Goal: Task Accomplishment & Management: Complete application form

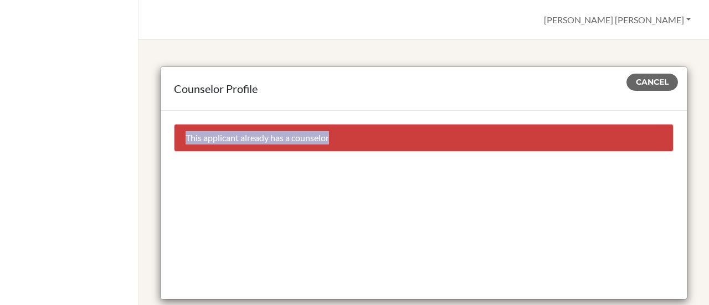
click at [648, 76] on button "Cancel" at bounding box center [651, 82] width 51 height 17
click at [648, 80] on span "Cancel" at bounding box center [651, 82] width 33 height 10
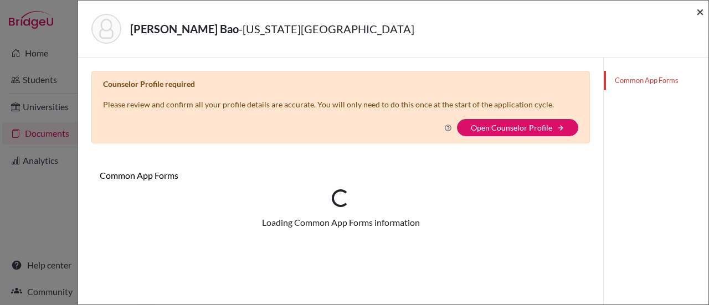
click at [699, 15] on span "×" at bounding box center [700, 11] width 8 height 16
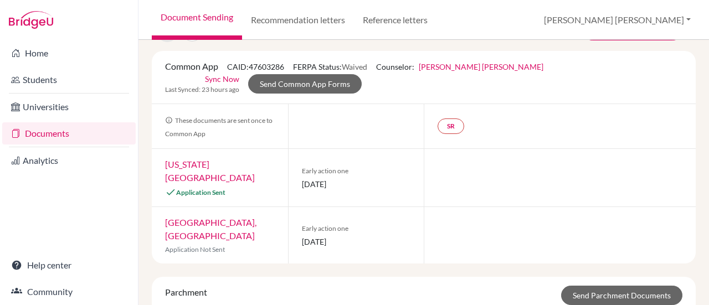
scroll to position [111, 0]
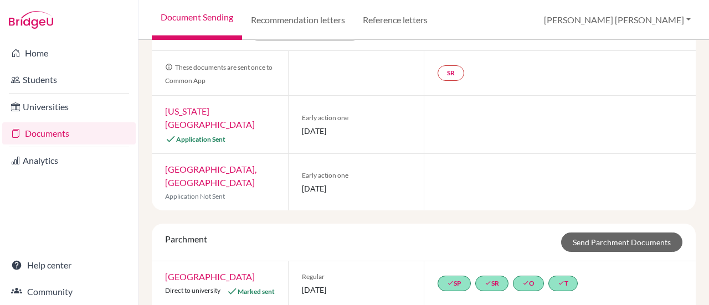
click at [220, 109] on link "[US_STATE][GEOGRAPHIC_DATA]" at bounding box center [210, 118] width 90 height 24
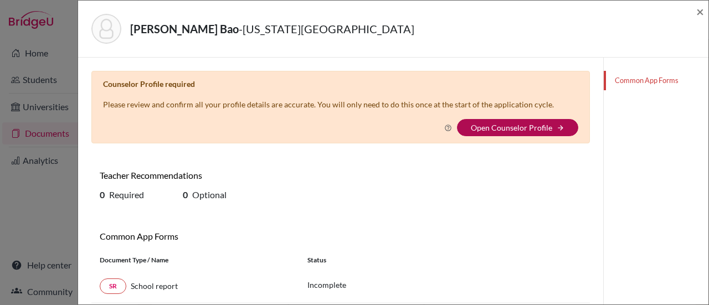
click at [492, 127] on link "Open Counselor Profile" at bounding box center [510, 127] width 81 height 9
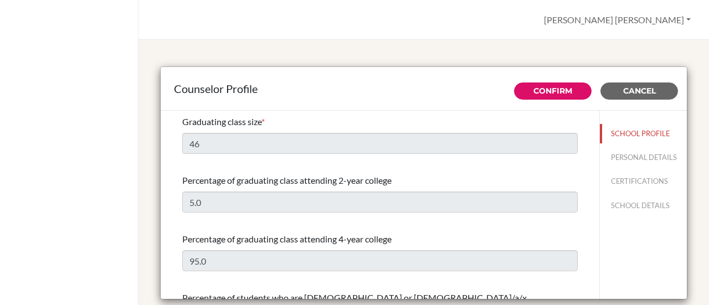
select select "0"
select select "275830"
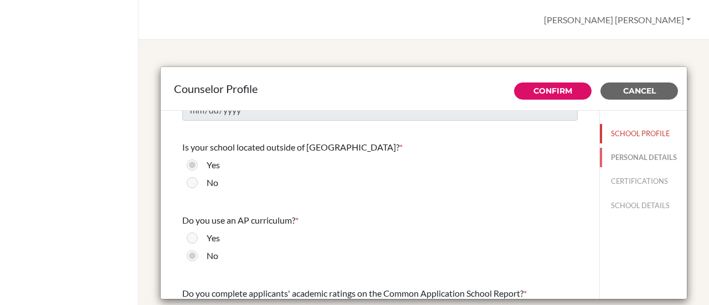
click at [617, 166] on button "PERSONAL DETAILS" at bounding box center [642, 157] width 87 height 19
type input "[PERSON_NAME] [PERSON_NAME]"
type input "[PERSON_NAME]"
type input "University / Career Counselor"
type input "84.2873019799"
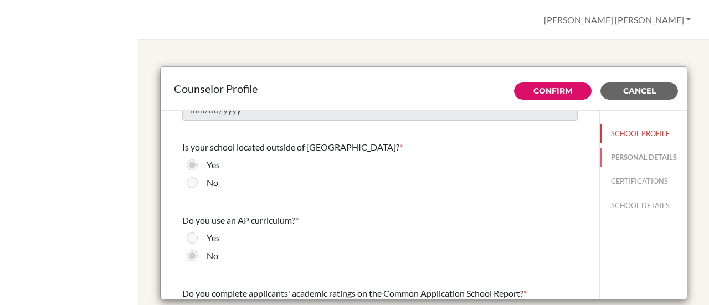
type input "[EMAIL_ADDRESS][DOMAIN_NAME]"
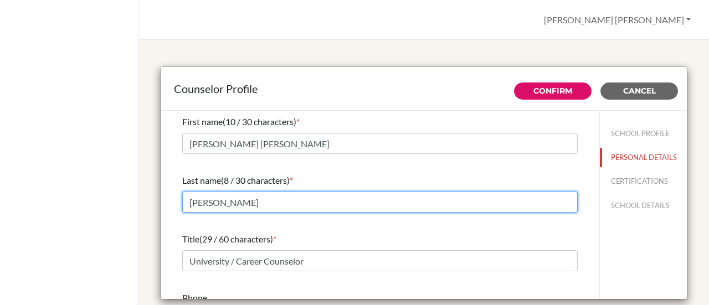
click at [255, 203] on input "[PERSON_NAME]" at bounding box center [379, 202] width 395 height 21
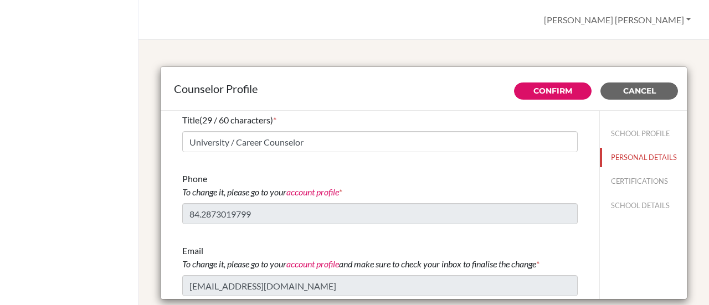
scroll to position [120, 0]
click at [127, 198] on div at bounding box center [69, 152] width 138 height 305
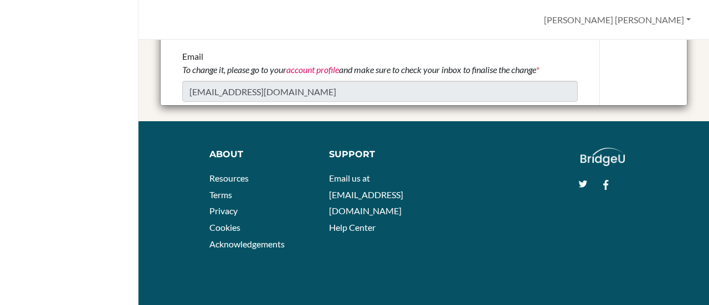
scroll to position [0, 0]
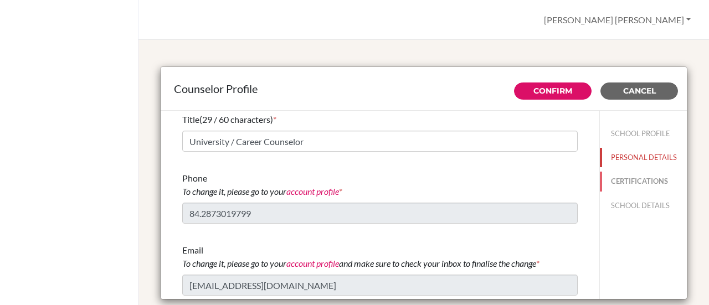
click at [614, 191] on button "CERTIFICATIONS" at bounding box center [642, 181] width 87 height 19
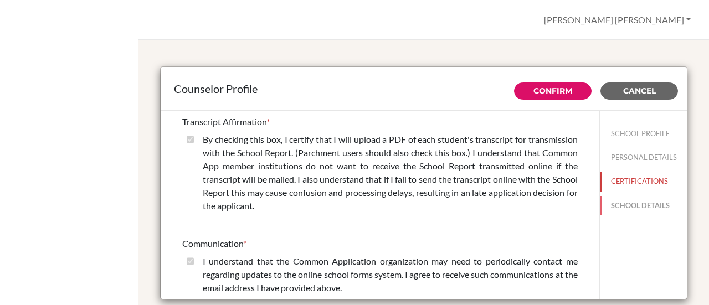
click at [617, 212] on button "SCHOOL DETAILS" at bounding box center [642, 205] width 87 height 19
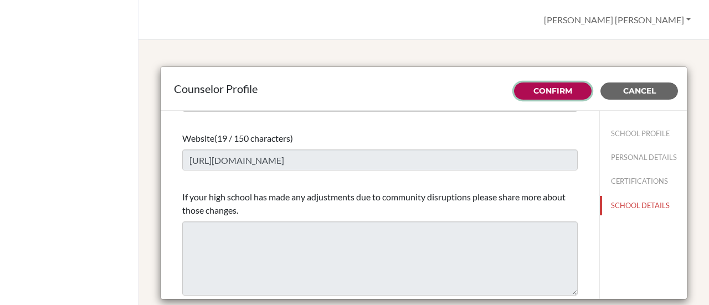
click at [535, 88] on link "Confirm" at bounding box center [552, 91] width 39 height 10
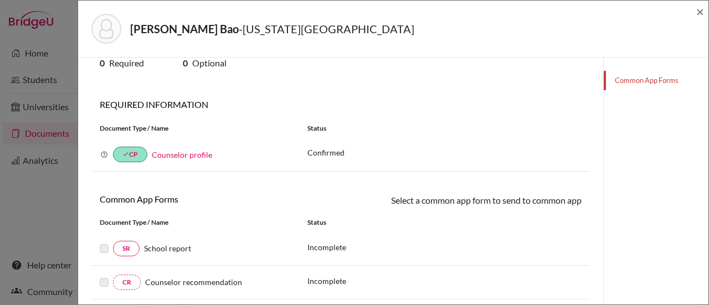
scroll to position [55, 0]
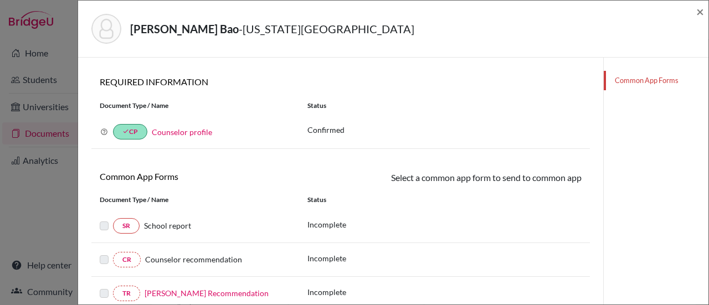
click at [103, 219] on label at bounding box center [104, 219] width 9 height 0
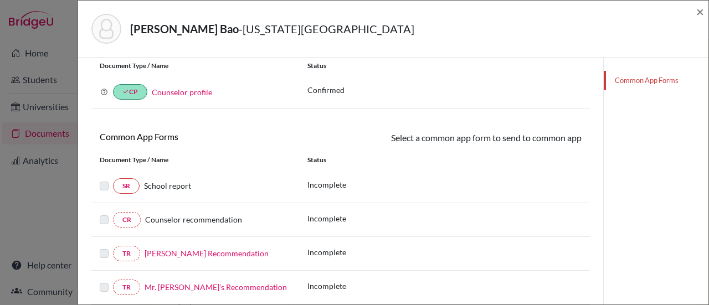
scroll to position [0, 0]
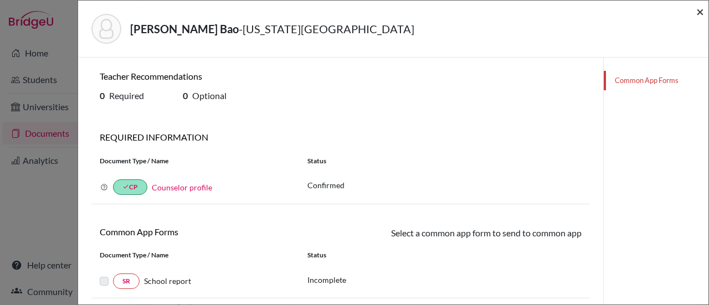
click at [700, 15] on span "×" at bounding box center [700, 11] width 8 height 16
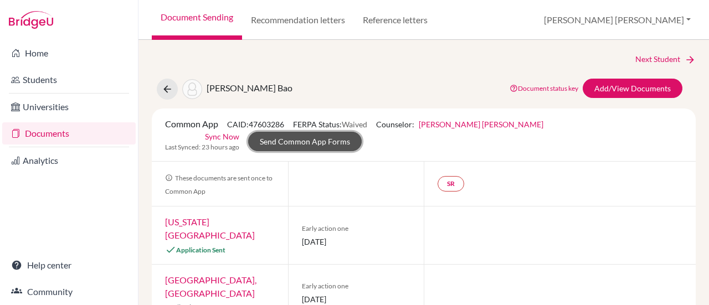
click at [321, 143] on link "Send Common App Forms" at bounding box center [304, 141] width 113 height 19
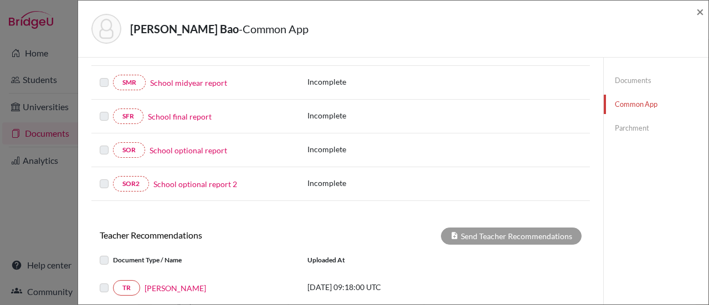
scroll to position [277, 0]
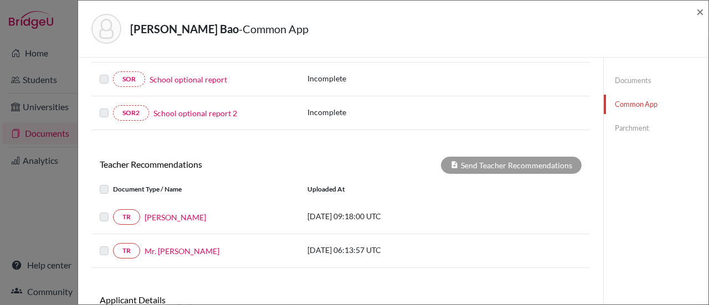
click at [113, 210] on label at bounding box center [113, 210] width 0 height 0
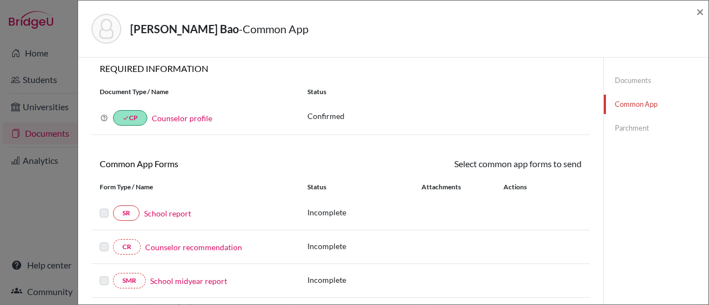
scroll to position [0, 0]
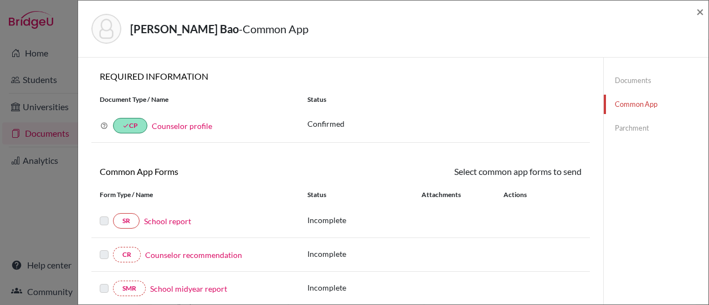
click at [177, 221] on link "School report" at bounding box center [167, 221] width 47 height 12
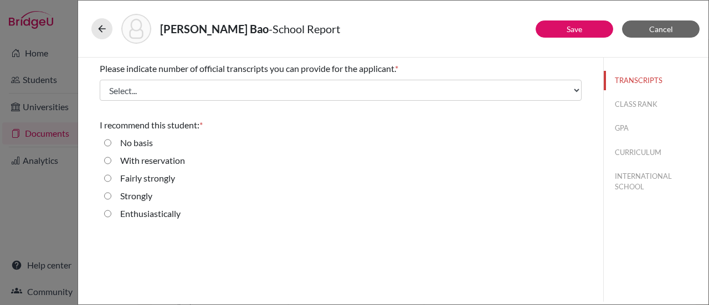
click at [108, 213] on input "Enthusiastically" at bounding box center [107, 213] width 7 height 13
radio input "true"
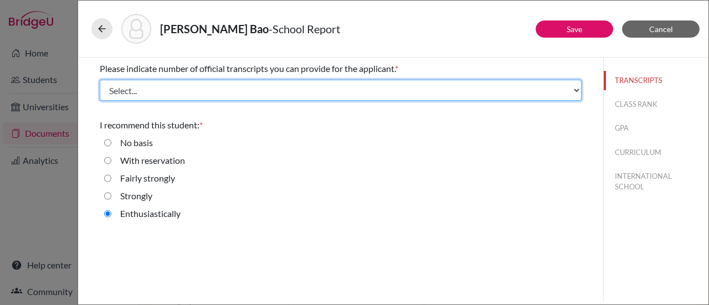
click at [206, 87] on select "Select... 1 2 3 4" at bounding box center [341, 90] width 482 height 21
select select "1"
click at [100, 80] on select "Select... 1 2 3 4" at bounding box center [341, 90] width 482 height 21
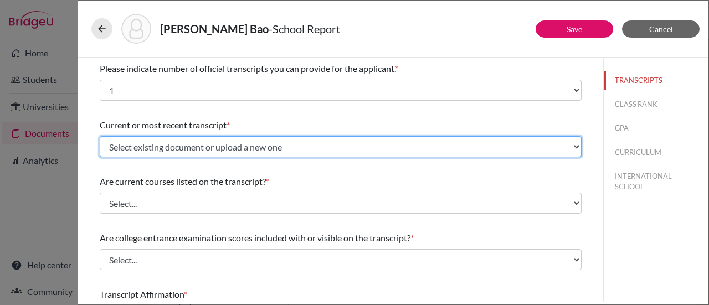
click at [246, 145] on select "Select existing document or upload a new one Initial Transcript (Through Grade …" at bounding box center [341, 146] width 482 height 21
select select "665981"
click at [100, 136] on select "Select existing document or upload a new one Initial Transcript (Through Grade …" at bounding box center [341, 146] width 482 height 21
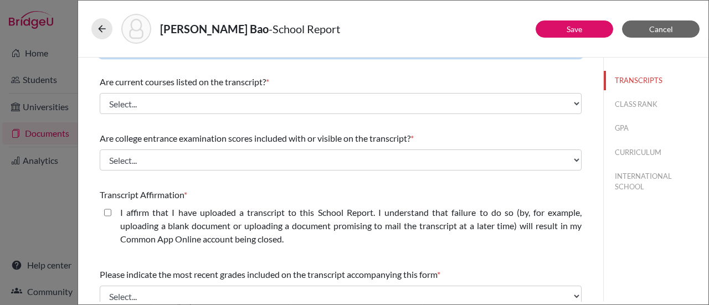
scroll to position [111, 0]
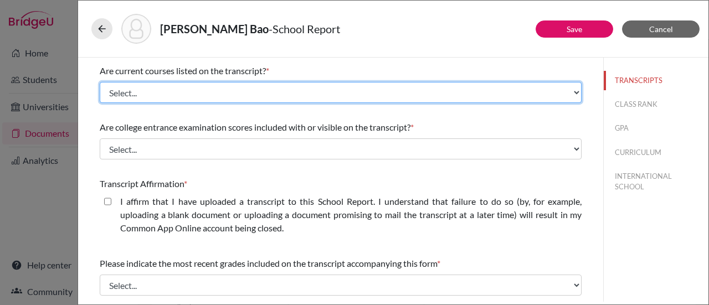
click at [155, 92] on select "Select... Yes No" at bounding box center [341, 92] width 482 height 21
select select "0"
click at [100, 82] on select "Select... Yes No" at bounding box center [341, 92] width 482 height 21
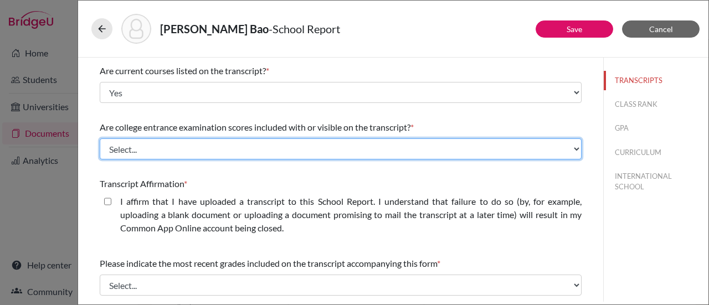
click at [162, 150] on select "Select... Yes No" at bounding box center [341, 148] width 482 height 21
select select "1"
click at [100, 138] on select "Select... Yes No" at bounding box center [341, 148] width 482 height 21
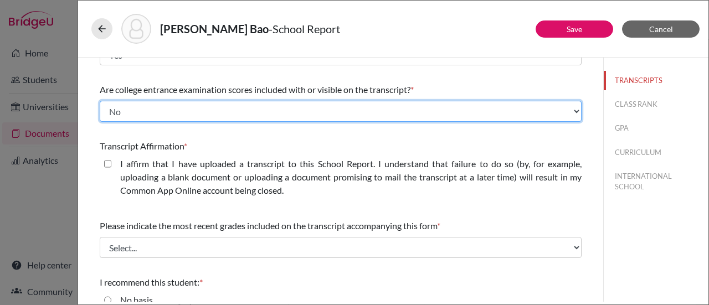
scroll to position [166, 0]
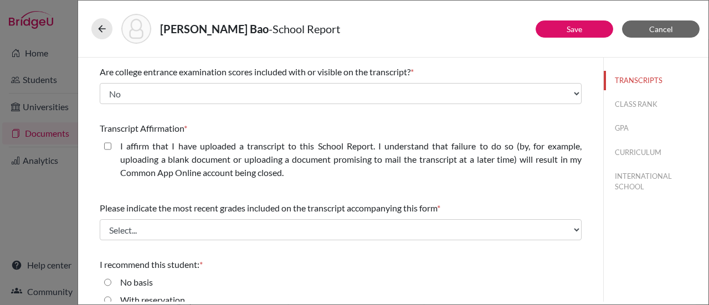
click at [107, 149] on closed\ "I affirm that I have uploaded a transcript to this School Report. I understand …" at bounding box center [107, 145] width 7 height 13
checkbox closed\ "true"
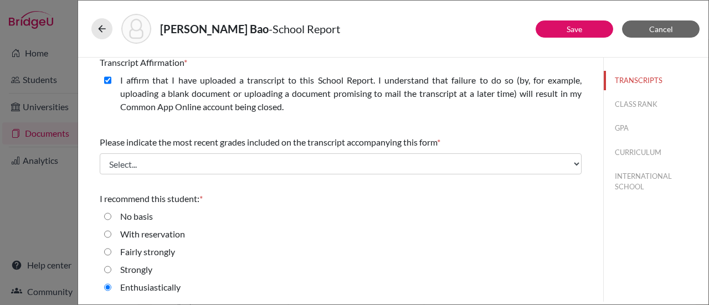
scroll to position [232, 0]
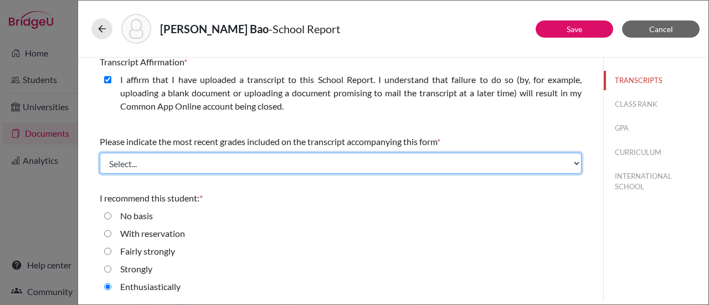
click at [143, 166] on select "Select... Final junior year grades 1st Quarter senior year grades 2nd Quarter/1…" at bounding box center [341, 163] width 482 height 21
select select "0"
click at [100, 153] on select "Select... Final junior year grades 1st Quarter senior year grades 2nd Quarter/1…" at bounding box center [341, 163] width 482 height 21
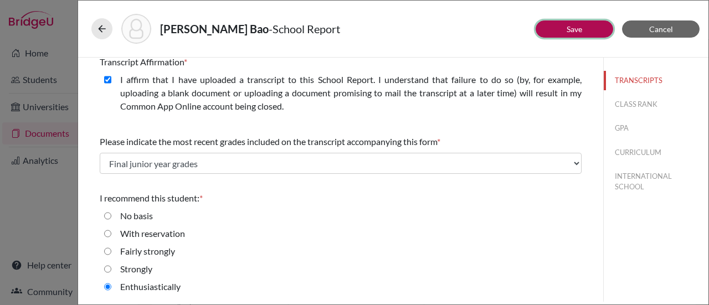
click at [572, 33] on button "Save" at bounding box center [573, 28] width 77 height 17
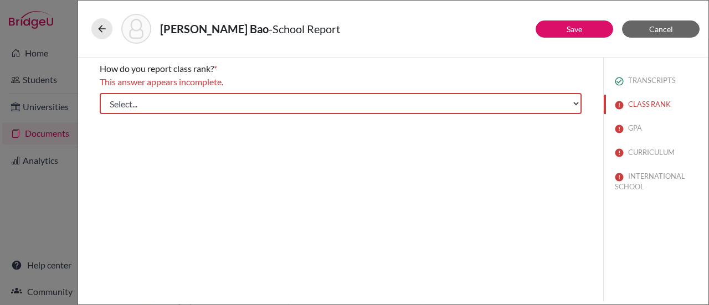
scroll to position [0, 0]
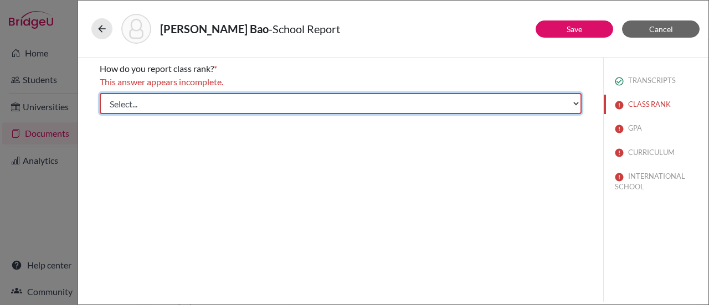
click at [197, 102] on select "Select... Exact Decile Quintile Quartile None" at bounding box center [341, 103] width 482 height 21
select select "5"
click at [100, 93] on select "Select... Exact Decile Quintile Quartile None" at bounding box center [341, 103] width 482 height 21
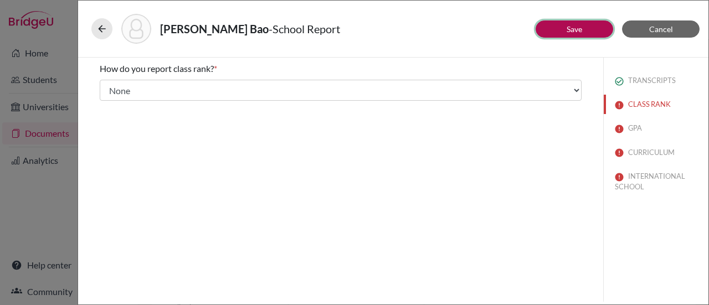
click at [570, 31] on link "Save" at bounding box center [573, 28] width 15 height 9
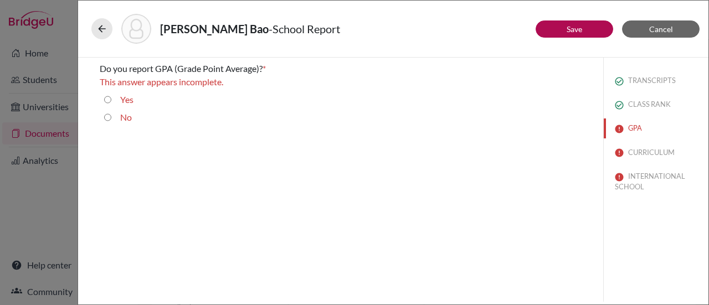
click at [110, 99] on input "Yes" at bounding box center [107, 99] width 7 height 13
radio input "true"
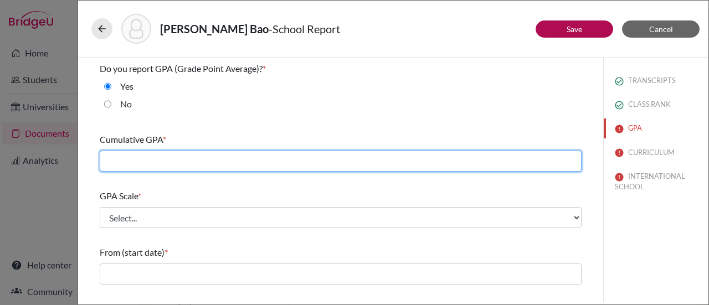
click at [179, 162] on input "text" at bounding box center [341, 161] width 482 height 21
type input "3.69"
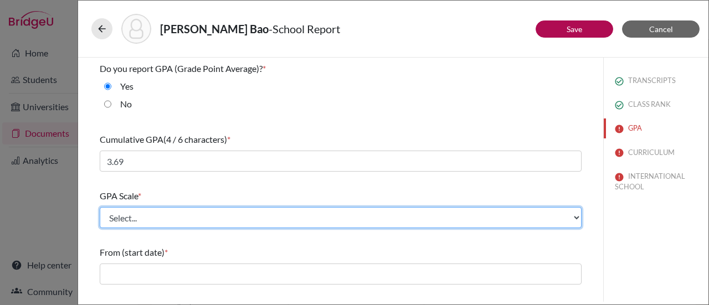
click at [170, 215] on select "Select... 4 5 6 7 8 9 10 11 12 13 14 15 16 17 18 19 20 100" at bounding box center [341, 217] width 482 height 21
select select "4"
click at [100, 207] on select "Select... 4 5 6 7 8 9 10 11 12 13 14 15 16 17 18 19 20 100" at bounding box center [341, 217] width 482 height 21
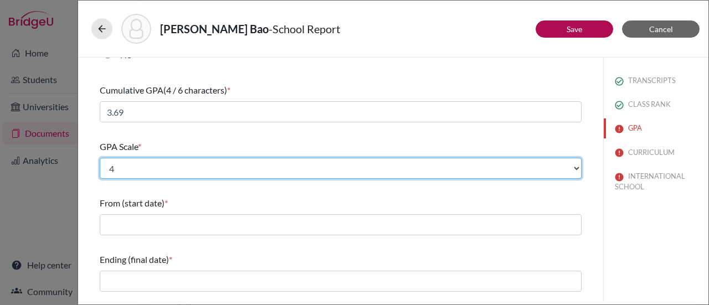
scroll to position [111, 0]
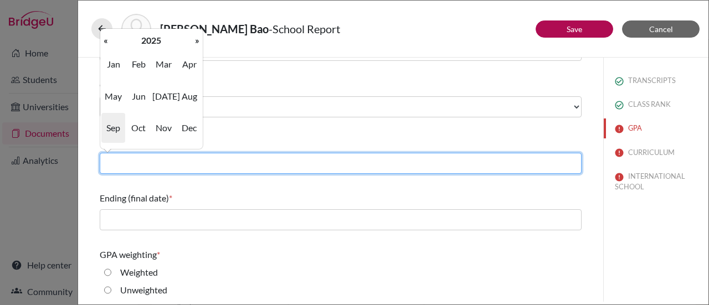
click at [162, 159] on input "text" at bounding box center [341, 163] width 482 height 21
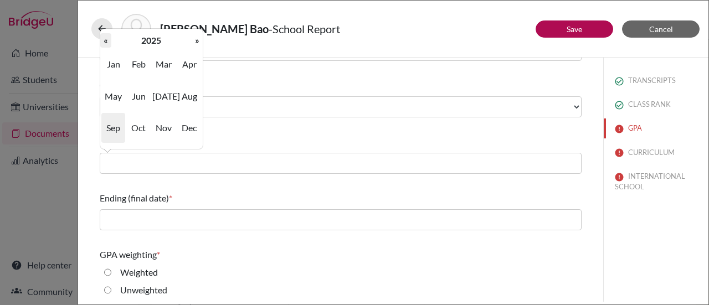
click at [104, 42] on th "«" at bounding box center [105, 40] width 11 height 14
click at [187, 101] on span "Aug" at bounding box center [189, 96] width 23 height 30
type input "08/2022"
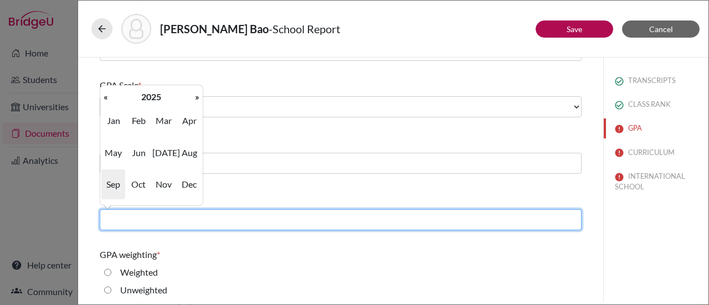
click at [163, 219] on input "text" at bounding box center [341, 219] width 482 height 21
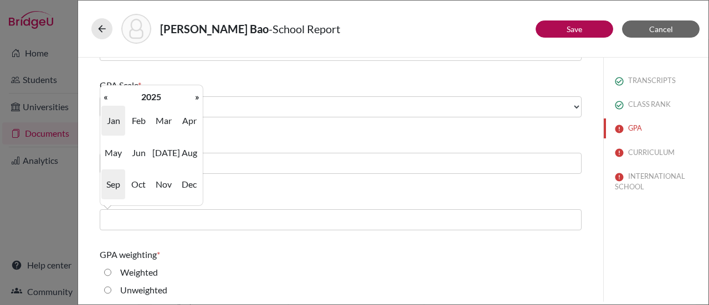
click at [115, 122] on span "Jan" at bounding box center [112, 121] width 23 height 30
type input "01/2025"
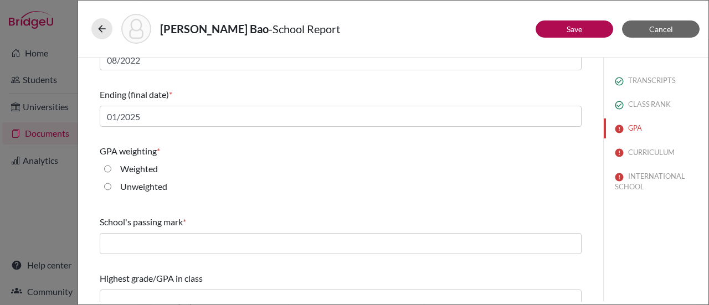
scroll to position [221, 0]
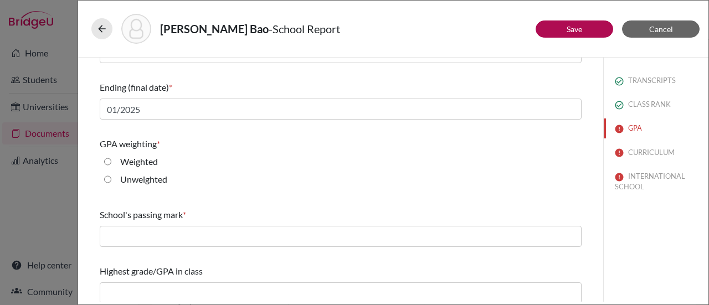
click at [107, 179] on input "Unweighted" at bounding box center [107, 179] width 7 height 13
radio input "true"
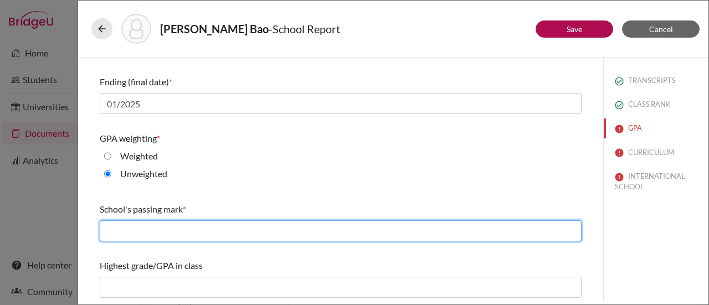
click at [128, 232] on input "text" at bounding box center [341, 230] width 482 height 21
type input "3"
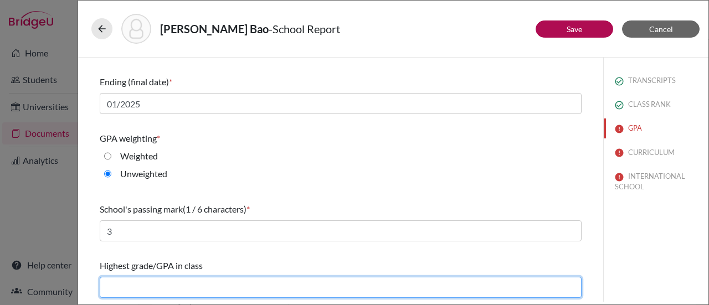
click at [162, 288] on input "text" at bounding box center [341, 287] width 482 height 21
type input "3.89"
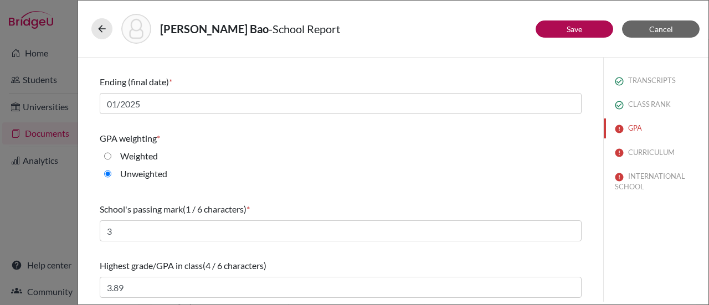
click at [356, 165] on div "Weighted" at bounding box center [341, 158] width 482 height 18
click at [564, 30] on button "Save" at bounding box center [573, 28] width 77 height 17
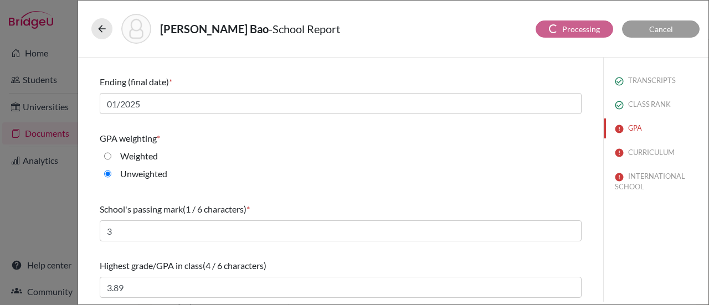
scroll to position [69, 0]
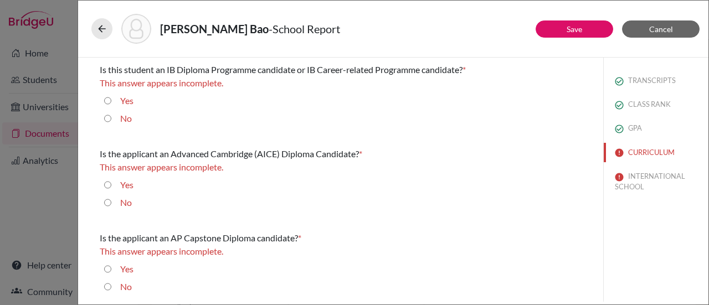
click at [112, 101] on div "Yes" at bounding box center [122, 103] width 22 height 18
click at [107, 100] on input "Yes" at bounding box center [107, 100] width 7 height 13
radio input "true"
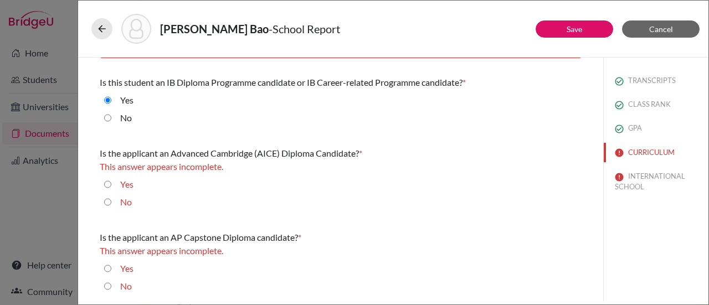
scroll to position [55, 0]
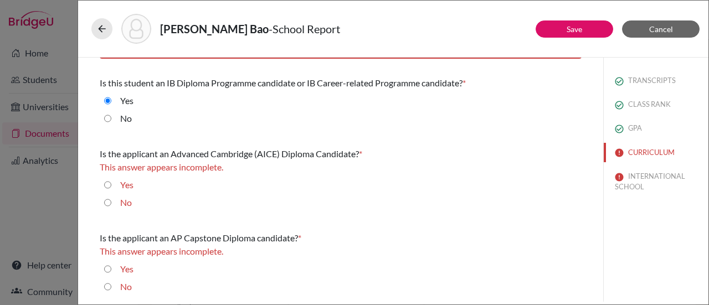
click at [107, 203] on input "No" at bounding box center [107, 202] width 7 height 13
radio input "true"
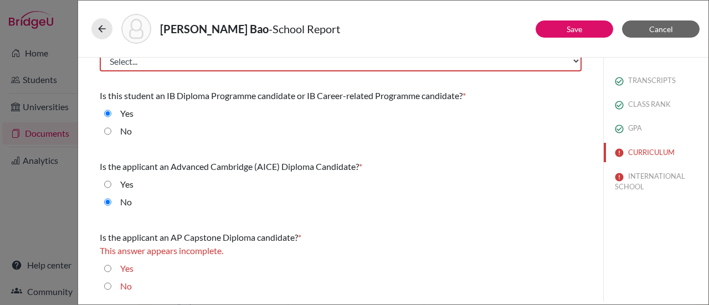
scroll to position [42, 0]
click at [107, 283] on input "No" at bounding box center [107, 286] width 7 height 13
radio input "true"
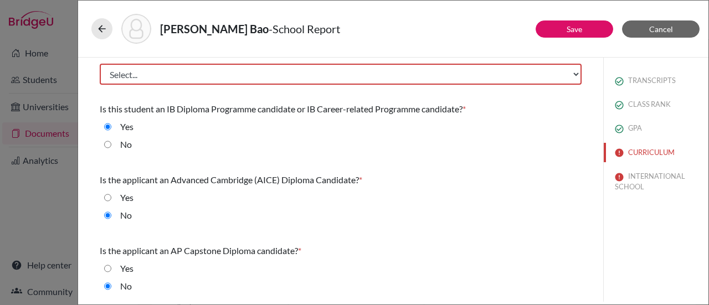
scroll to position [29, 0]
click at [570, 25] on link "Save" at bounding box center [573, 28] width 15 height 9
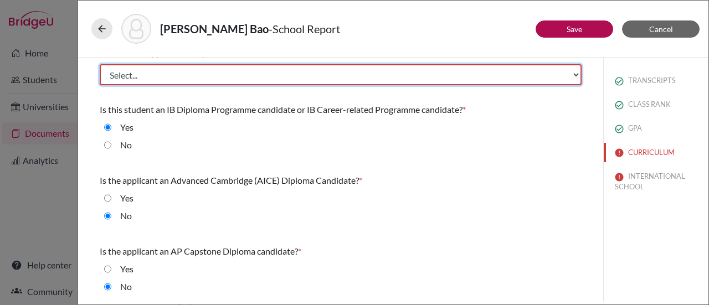
click at [188, 75] on select "Select... Less than demanding Average [PERSON_NAME] Very demanding Most demandi…" at bounding box center [341, 74] width 482 height 21
click at [240, 74] on select "Select... Less than demanding Average [PERSON_NAME] Very demanding Most demandi…" at bounding box center [341, 74] width 482 height 21
click at [100, 64] on select "Select... Less than demanding Average [PERSON_NAME] Very demanding Most demandi…" at bounding box center [341, 74] width 482 height 21
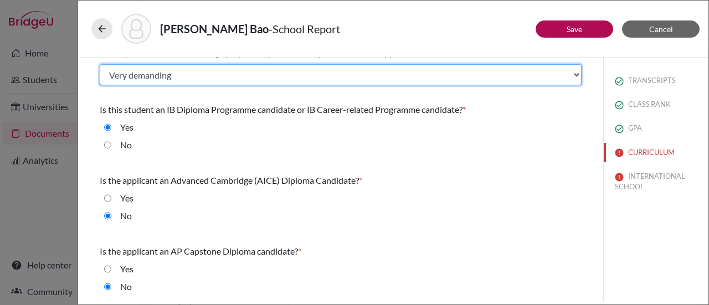
click at [190, 78] on select "Select... Less than demanding Average [PERSON_NAME] Very demanding Most demandi…" at bounding box center [341, 74] width 482 height 21
click at [100, 64] on select "Select... Less than demanding Average [PERSON_NAME] Very demanding Most demandi…" at bounding box center [341, 74] width 482 height 21
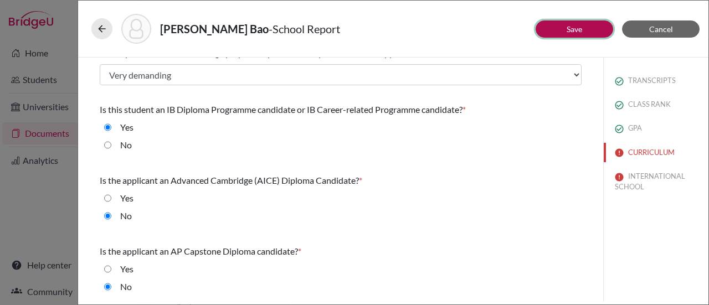
click at [546, 29] on button "Save" at bounding box center [573, 28] width 77 height 17
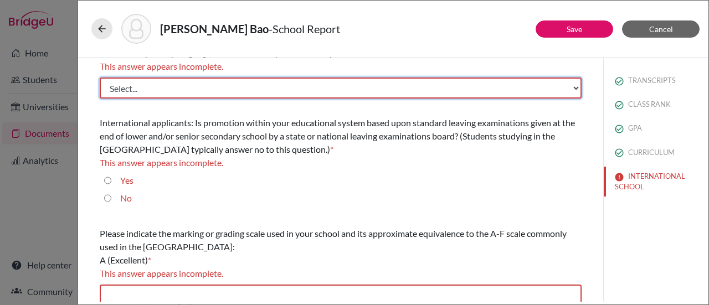
click at [169, 89] on select "Select... Albanian Arabic Armenian Assamese Azerbaijani Belarusian Bengali Bulg…" at bounding box center [341, 87] width 482 height 21
click at [167, 90] on select "Select... Albanian Arabic Armenian Assamese Azerbaijani Belarusian Bengali Bulg…" at bounding box center [341, 87] width 482 height 21
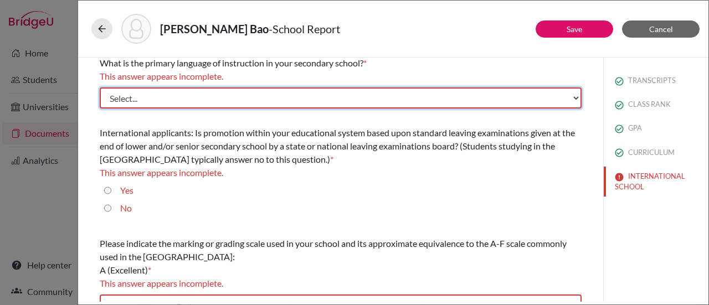
scroll to position [0, 0]
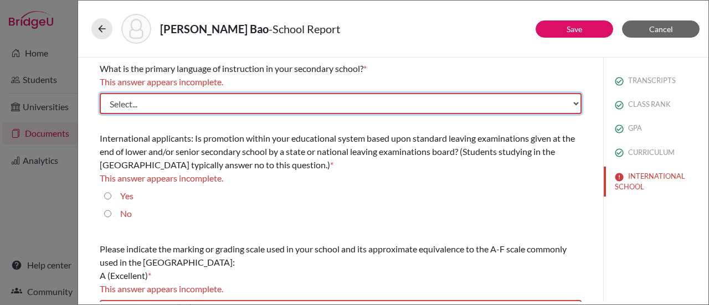
click at [211, 107] on select "Select... Albanian Arabic Armenian Assamese Azerbaijani Belarusian Bengali Bulg…" at bounding box center [341, 103] width 482 height 21
select select "14"
click at [100, 93] on select "Select... Albanian Arabic Armenian Assamese Azerbaijani Belarusian Bengali Bulg…" at bounding box center [341, 103] width 482 height 21
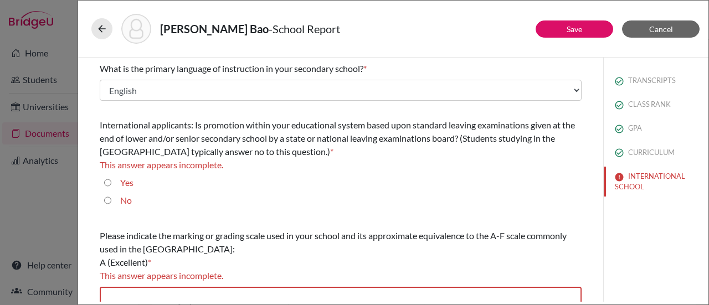
click at [108, 201] on input "No" at bounding box center [107, 200] width 7 height 13
radio input "true"
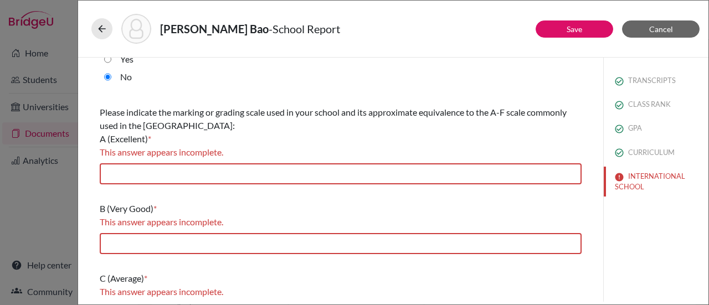
scroll to position [111, 0]
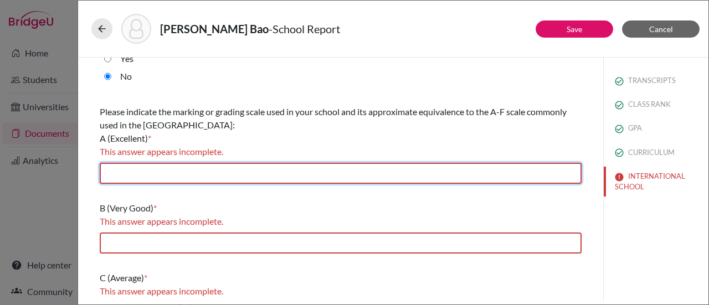
click at [128, 168] on input "text" at bounding box center [341, 173] width 482 height 21
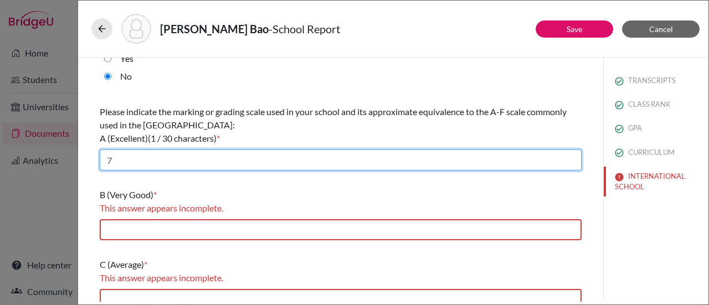
type input "7"
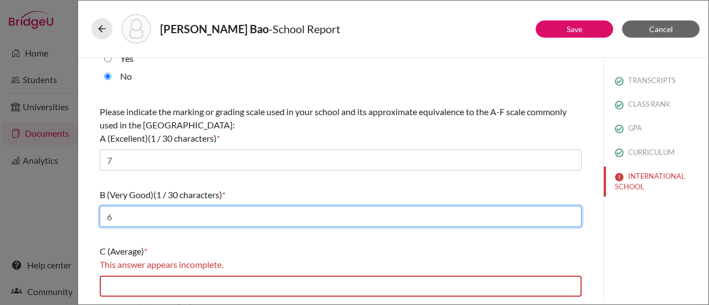
type input "6"
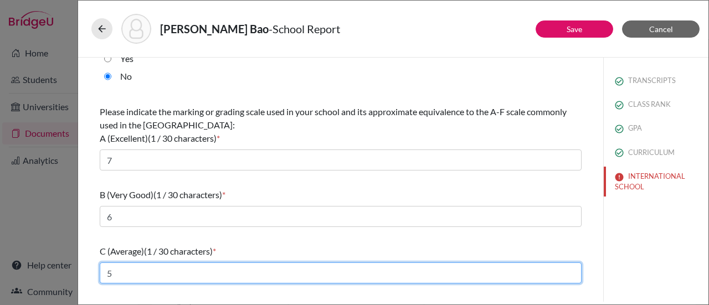
type input "5"
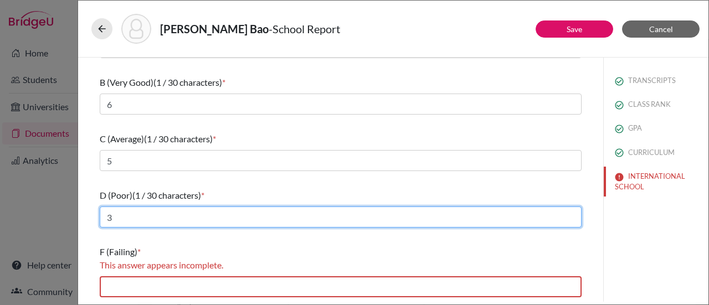
scroll to position [223, 0]
type input "3"
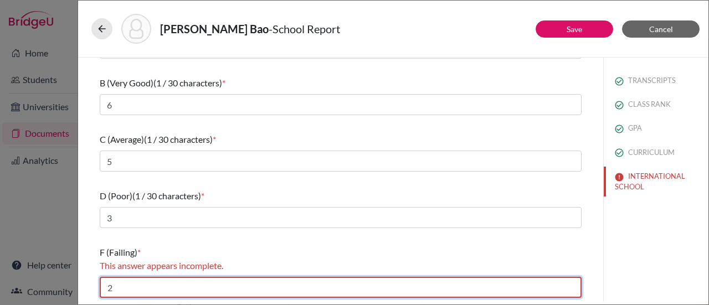
scroll to position [209, 0]
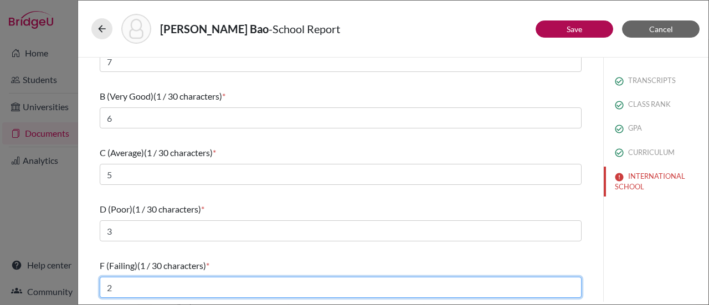
type input "2"
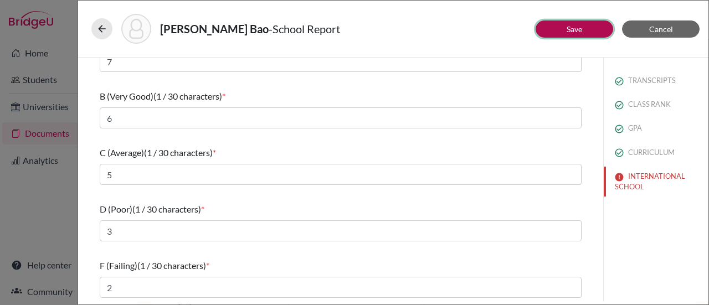
click at [551, 33] on button "Save" at bounding box center [573, 28] width 77 height 17
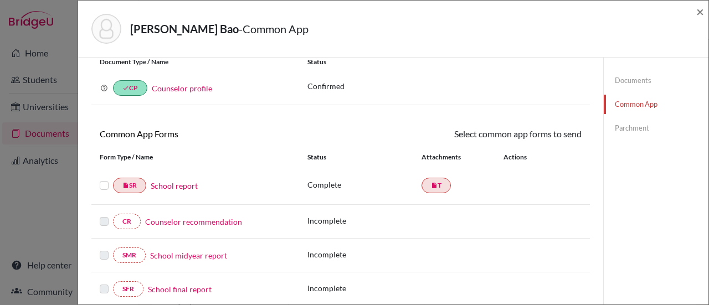
scroll to position [55, 0]
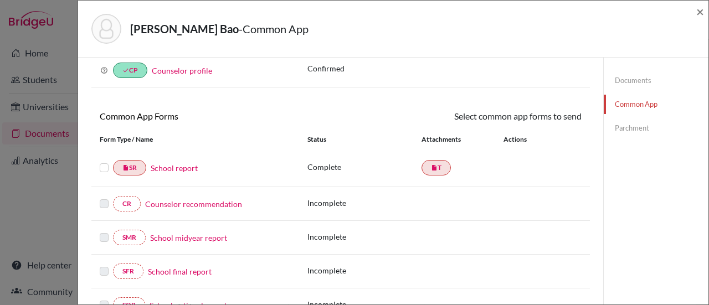
click at [102, 161] on label at bounding box center [104, 161] width 9 height 0
click at [0, 0] on input "checkbox" at bounding box center [0, 0] width 0 height 0
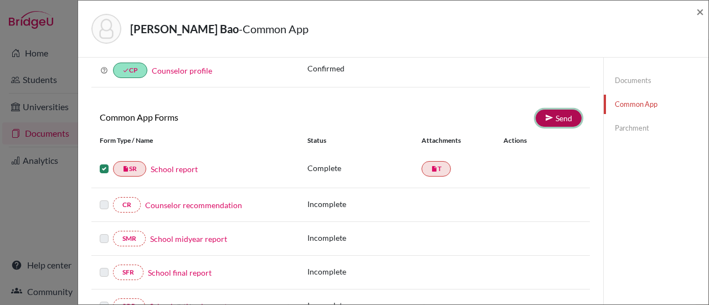
click at [546, 117] on link "Send" at bounding box center [558, 118] width 46 height 17
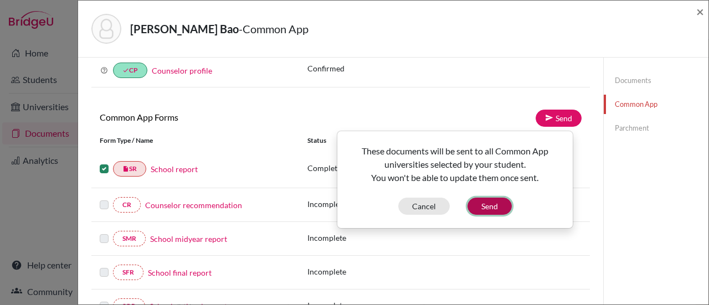
click at [488, 203] on button "Send" at bounding box center [489, 206] width 44 height 17
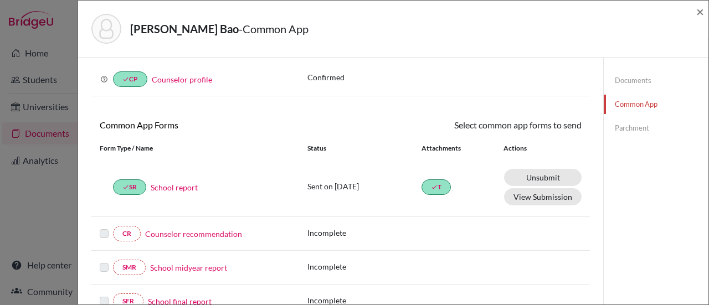
scroll to position [0, 0]
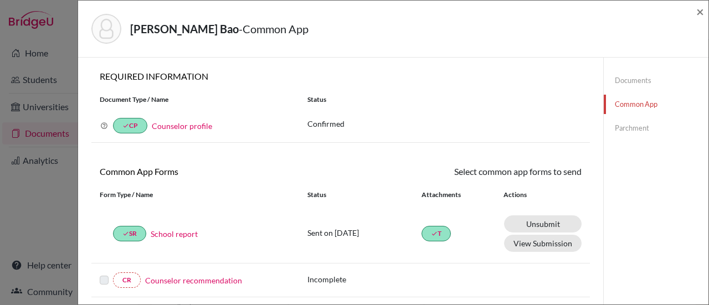
click at [695, 12] on div "[PERSON_NAME] Bao - Common App ×" at bounding box center [392, 29] width 621 height 48
click at [696, 11] on span "×" at bounding box center [700, 11] width 8 height 16
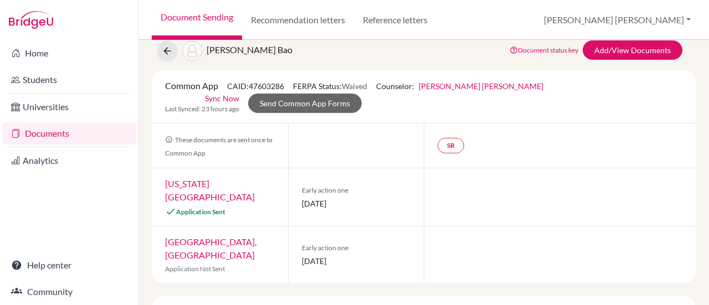
scroll to position [55, 0]
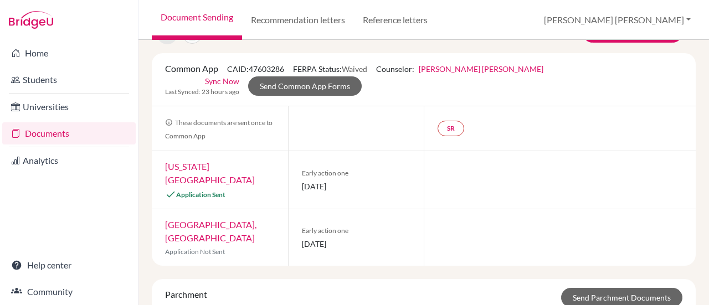
click at [216, 168] on link "[US_STATE][GEOGRAPHIC_DATA]" at bounding box center [210, 173] width 90 height 24
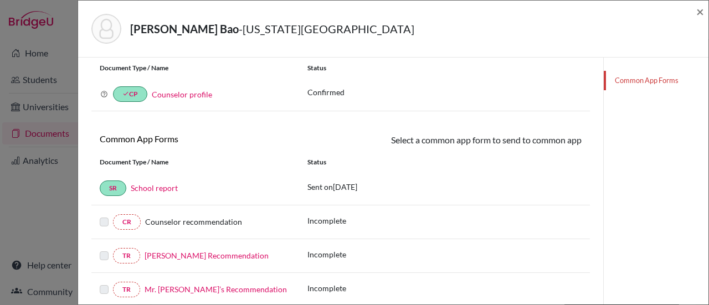
scroll to position [111, 0]
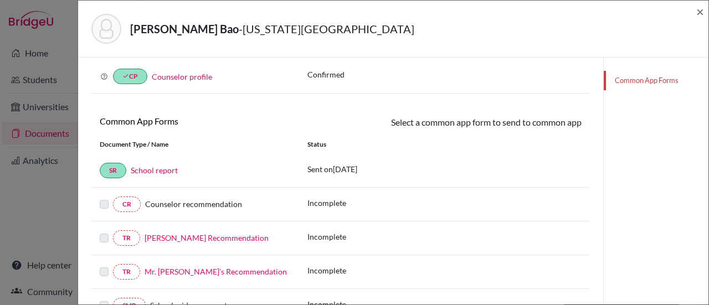
click at [670, 272] on div "Common App Forms" at bounding box center [655, 205] width 105 height 517
click at [698, 13] on span "×" at bounding box center [700, 11] width 8 height 16
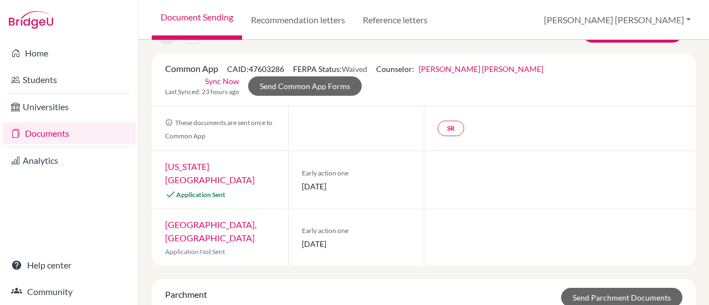
click at [9, 228] on div "Home Students Universities Documents Analytics Help center Community" at bounding box center [69, 172] width 138 height 265
